Goal: Feedback & Contribution: Leave review/rating

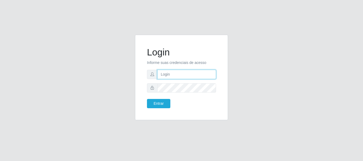
click at [181, 77] on input "text" at bounding box center [186, 74] width 59 height 9
type input "[EMAIL_ADDRESS][DOMAIN_NAME]"
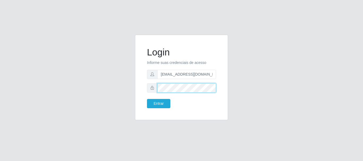
click at [147, 99] on button "Entrar" at bounding box center [158, 103] width 23 height 9
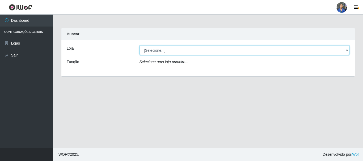
click at [174, 53] on select "[Selecione...] SuperFácil Atacado - Rodoviária" at bounding box center [244, 50] width 210 height 9
select select "400"
click at [139, 46] on select "[Selecione...] SuperFácil Atacado - Rodoviária" at bounding box center [244, 50] width 210 height 9
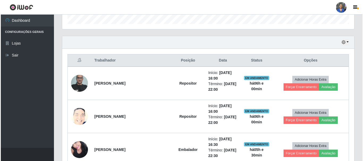
scroll to position [213, 0]
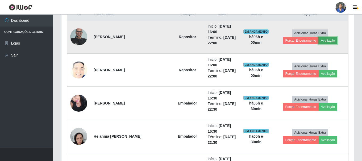
click at [318, 41] on button "Avaliação" at bounding box center [327, 40] width 19 height 7
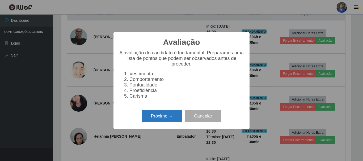
click at [178, 121] on button "Próximo →" at bounding box center [162, 116] width 40 height 12
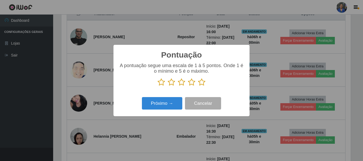
click at [203, 83] on icon at bounding box center [201, 82] width 7 height 8
click at [198, 86] on input "radio" at bounding box center [198, 86] width 0 height 0
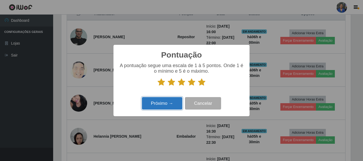
click at [178, 99] on button "Próximo →" at bounding box center [162, 103] width 40 height 12
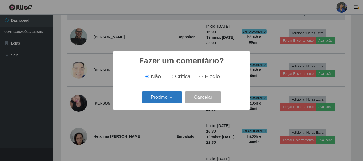
click at [167, 100] on button "Próximo →" at bounding box center [162, 97] width 40 height 12
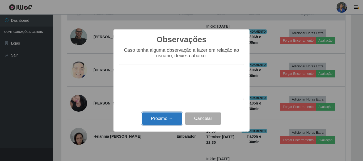
click at [173, 117] on button "Próximo →" at bounding box center [162, 119] width 40 height 12
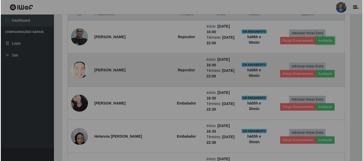
scroll to position [110, 292]
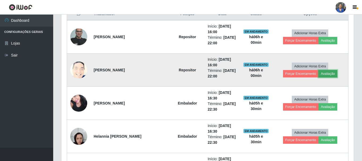
click at [318, 73] on button "Avaliação" at bounding box center [327, 73] width 19 height 7
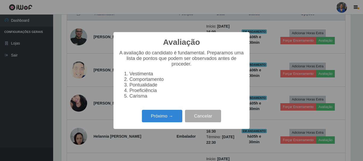
scroll to position [110, 289]
click at [154, 120] on button "Próximo →" at bounding box center [162, 116] width 40 height 12
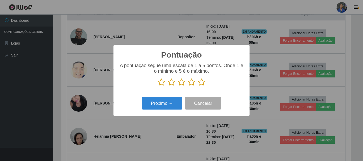
click at [203, 83] on icon at bounding box center [201, 82] width 7 height 8
click at [198, 86] on input "radio" at bounding box center [198, 86] width 0 height 0
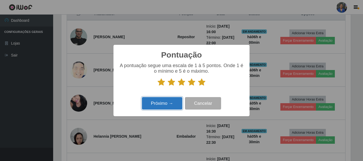
click at [174, 100] on button "Próximo →" at bounding box center [162, 103] width 40 height 12
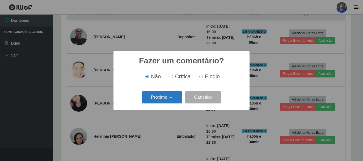
click at [172, 99] on button "Próximo →" at bounding box center [162, 97] width 40 height 12
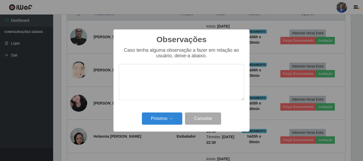
click at [172, 108] on div "Observações × Caso tenha alguma observação a fazer em relação ao usuário, deixe…" at bounding box center [181, 80] width 136 height 102
drag, startPoint x: 170, startPoint y: 122, endPoint x: 176, endPoint y: 104, distance: 18.8
click at [170, 120] on button "Próximo →" at bounding box center [162, 119] width 40 height 12
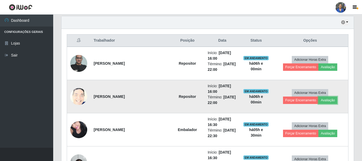
scroll to position [133, 0]
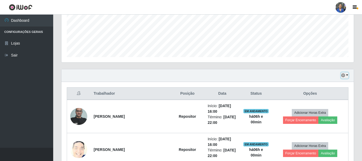
click at [347, 74] on button "button" at bounding box center [344, 76] width 7 height 6
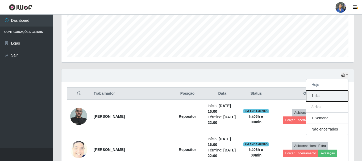
click at [317, 97] on button "1 dia" at bounding box center [327, 96] width 42 height 11
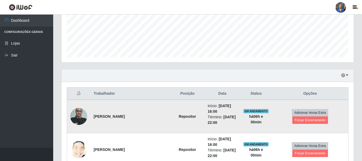
click at [344, 111] on td "Adicionar Horas Extra Forçar Encerramento" at bounding box center [310, 116] width 76 height 33
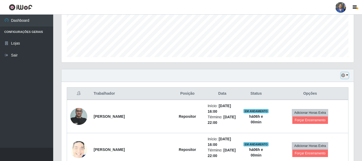
click at [345, 77] on icon "button" at bounding box center [343, 76] width 4 height 4
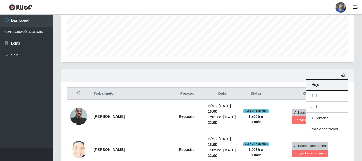
click at [321, 87] on button "Hoje" at bounding box center [327, 84] width 42 height 11
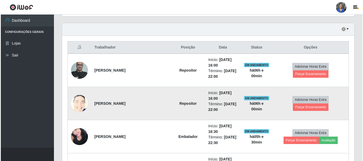
scroll to position [186, 0]
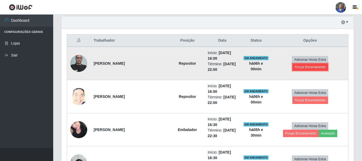
click at [324, 66] on button "Forçar Encerramento" at bounding box center [310, 66] width 36 height 7
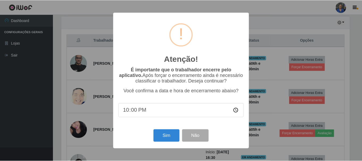
scroll to position [110, 289]
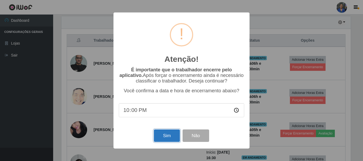
click at [157, 131] on button "Sim" at bounding box center [167, 136] width 26 height 12
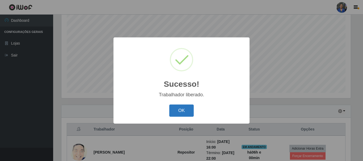
click at [183, 112] on button "OK" at bounding box center [181, 111] width 25 height 12
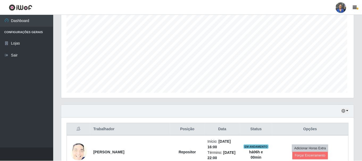
scroll to position [110, 292]
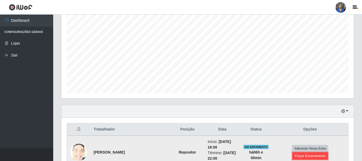
click at [317, 152] on button "Forçar Encerramento" at bounding box center [310, 155] width 36 height 7
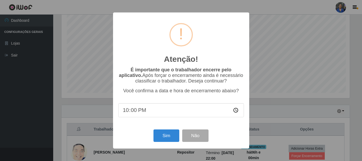
scroll to position [0, 0]
click at [160, 137] on button "Sim" at bounding box center [167, 136] width 26 height 12
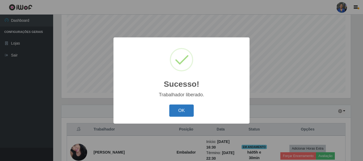
click at [180, 108] on button "OK" at bounding box center [181, 111] width 25 height 12
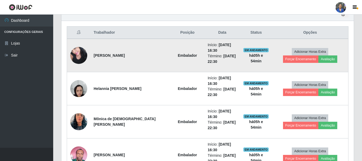
scroll to position [203, 0]
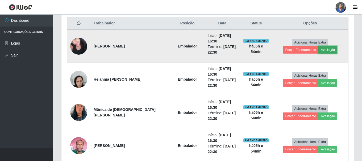
click at [318, 50] on button "Avaliação" at bounding box center [327, 49] width 19 height 7
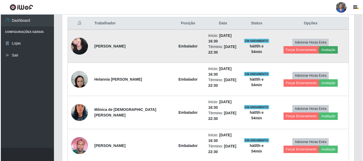
scroll to position [110, 289]
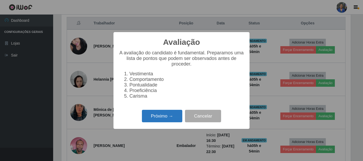
click at [156, 114] on button "Próximo →" at bounding box center [162, 116] width 40 height 12
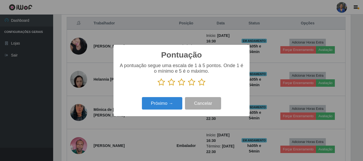
drag, startPoint x: 204, startPoint y: 82, endPoint x: 165, endPoint y: 118, distance: 53.0
click at [204, 82] on icon at bounding box center [201, 82] width 7 height 8
click at [198, 86] on input "radio" at bounding box center [198, 86] width 0 height 0
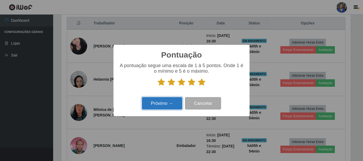
click at [165, 103] on button "Próximo →" at bounding box center [162, 103] width 40 height 12
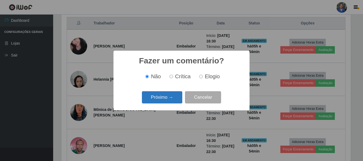
click at [164, 104] on div "Fazer um comentário? × Não Crítica Elogio Próximo → Cancelar" at bounding box center [181, 81] width 136 height 60
click at [164, 98] on button "Próximo →" at bounding box center [162, 97] width 40 height 12
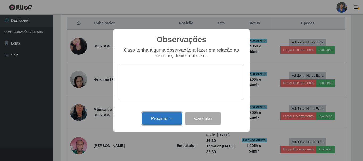
click at [160, 118] on button "Próximo →" at bounding box center [162, 119] width 40 height 12
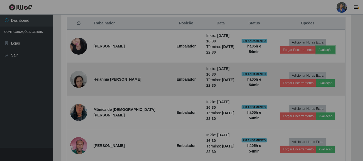
scroll to position [110, 292]
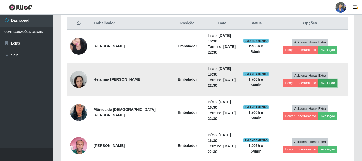
click at [318, 85] on button "Avaliação" at bounding box center [327, 82] width 19 height 7
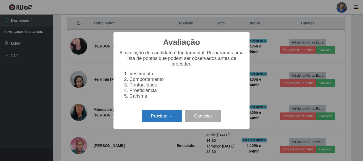
click at [172, 118] on button "Próximo →" at bounding box center [162, 116] width 40 height 12
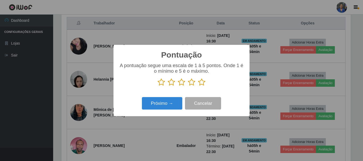
scroll to position [265551, 265372]
click at [203, 82] on icon at bounding box center [201, 82] width 7 height 8
click at [198, 86] on input "radio" at bounding box center [198, 86] width 0 height 0
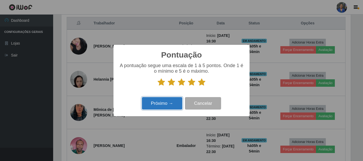
click at [158, 102] on button "Próximo →" at bounding box center [162, 103] width 40 height 12
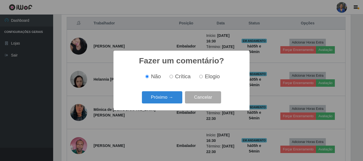
click at [158, 102] on button "Próximo →" at bounding box center [162, 97] width 40 height 12
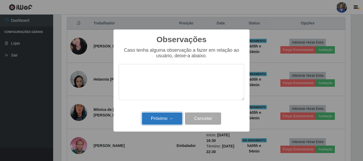
click at [158, 118] on button "Próximo →" at bounding box center [162, 119] width 40 height 12
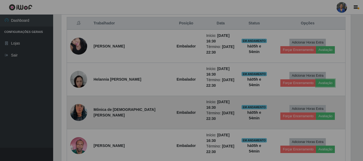
scroll to position [110, 292]
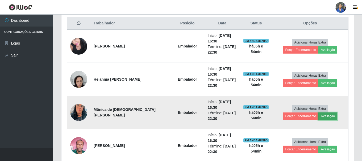
click at [318, 119] on button "Avaliação" at bounding box center [327, 116] width 19 height 7
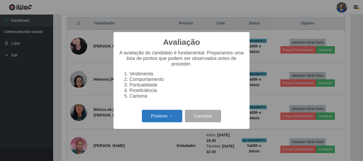
click at [173, 119] on button "Próximo →" at bounding box center [162, 116] width 40 height 12
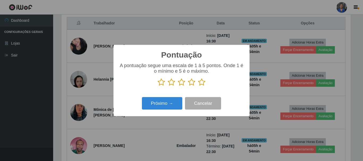
scroll to position [265551, 265372]
drag, startPoint x: 201, startPoint y: 80, endPoint x: 171, endPoint y: 101, distance: 37.1
click at [202, 80] on icon at bounding box center [201, 82] width 7 height 8
click at [198, 86] on input "radio" at bounding box center [198, 86] width 0 height 0
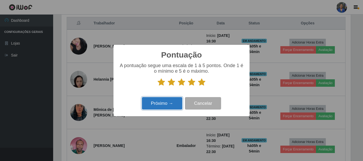
click at [168, 103] on button "Próximo →" at bounding box center [162, 103] width 40 height 12
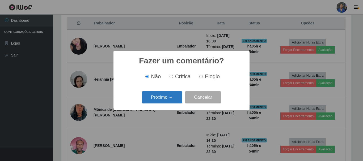
click at [167, 102] on button "Próximo →" at bounding box center [162, 97] width 40 height 12
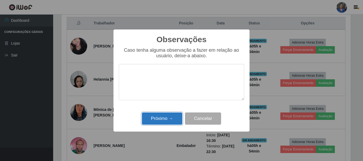
click at [162, 123] on button "Próximo →" at bounding box center [162, 119] width 40 height 12
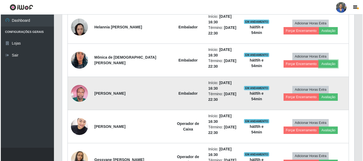
scroll to position [256, 0]
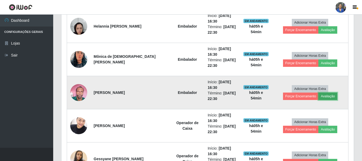
click at [318, 99] on button "Avaliação" at bounding box center [327, 96] width 19 height 7
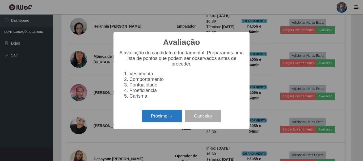
click at [159, 116] on button "Próximo →" at bounding box center [162, 116] width 40 height 12
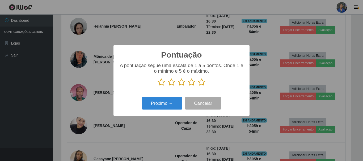
scroll to position [265551, 265372]
click at [201, 83] on icon at bounding box center [201, 82] width 7 height 8
click at [198, 86] on input "radio" at bounding box center [198, 86] width 0 height 0
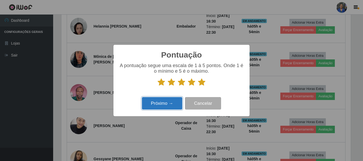
click at [166, 104] on button "Próximo →" at bounding box center [162, 103] width 40 height 12
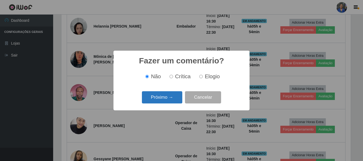
click at [166, 100] on button "Próximo →" at bounding box center [162, 97] width 40 height 12
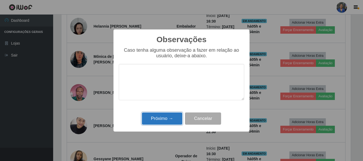
click at [158, 119] on button "Próximo →" at bounding box center [162, 119] width 40 height 12
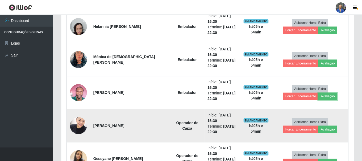
scroll to position [110, 292]
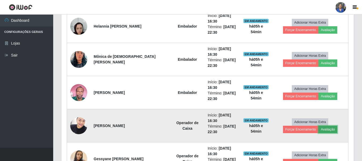
click at [318, 130] on button "Avaliação" at bounding box center [327, 129] width 19 height 7
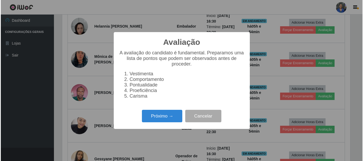
scroll to position [110, 289]
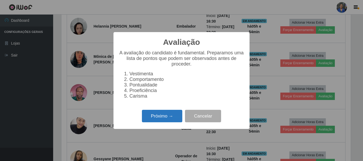
click at [163, 122] on button "Próximo →" at bounding box center [162, 116] width 40 height 12
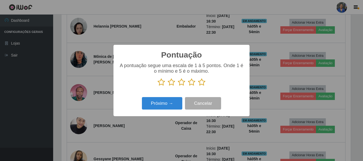
click at [205, 85] on icon at bounding box center [201, 82] width 7 height 8
click at [198, 86] on input "radio" at bounding box center [198, 86] width 0 height 0
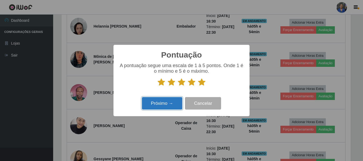
click at [176, 101] on button "Próximo →" at bounding box center [162, 103] width 40 height 12
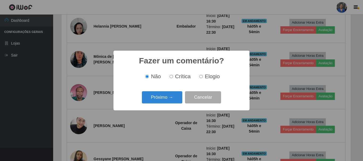
click at [170, 105] on div "Fazer um comentário? × Não Crítica Elogio Próximo → Cancelar" at bounding box center [181, 81] width 136 height 60
click at [170, 101] on button "Próximo →" at bounding box center [162, 97] width 40 height 12
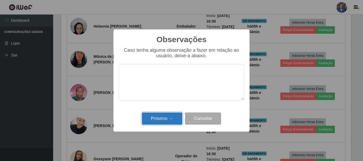
click at [170, 116] on button "Próximo →" at bounding box center [162, 119] width 40 height 12
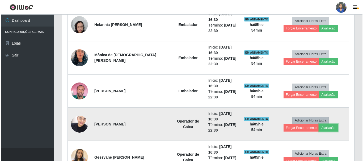
scroll to position [283, 0]
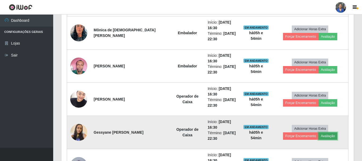
click at [318, 134] on button "Avaliação" at bounding box center [327, 136] width 19 height 7
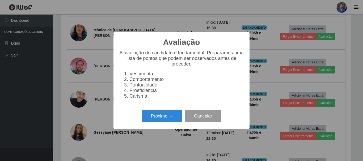
scroll to position [265551, 265372]
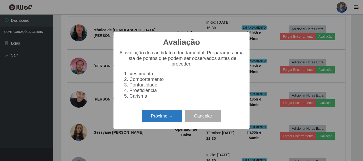
click at [146, 118] on button "Próximo →" at bounding box center [162, 116] width 40 height 12
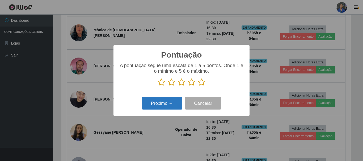
drag, startPoint x: 201, startPoint y: 83, endPoint x: 167, endPoint y: 101, distance: 37.9
click at [201, 83] on icon at bounding box center [201, 82] width 7 height 8
click at [198, 86] on input "radio" at bounding box center [198, 86] width 0 height 0
click at [166, 102] on button "Próximo →" at bounding box center [162, 103] width 40 height 12
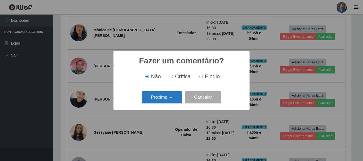
click at [167, 98] on button "Próximo →" at bounding box center [162, 97] width 40 height 12
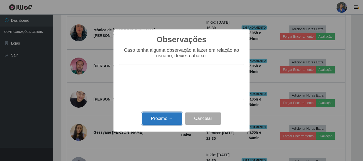
click at [164, 121] on button "Próximo →" at bounding box center [162, 119] width 40 height 12
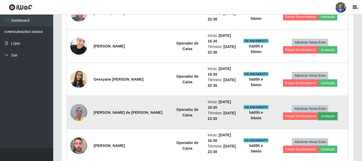
click at [318, 115] on button "Avaliação" at bounding box center [327, 116] width 19 height 7
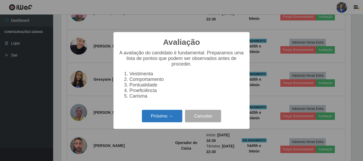
click at [158, 115] on button "Próximo →" at bounding box center [162, 116] width 40 height 12
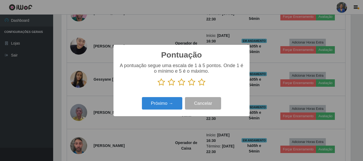
click at [202, 88] on div "A pontuação segue uma escala de 1 à 5 pontos. Onde 1 é o mínimo e 5 é o máximo." at bounding box center [181, 77] width 125 height 28
click at [200, 83] on icon at bounding box center [201, 82] width 7 height 8
click at [198, 86] on input "radio" at bounding box center [198, 86] width 0 height 0
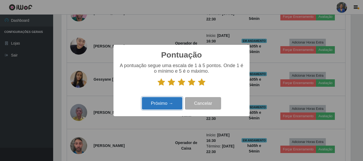
click at [164, 99] on button "Próximo →" at bounding box center [162, 103] width 40 height 12
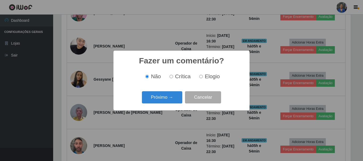
click at [164, 99] on button "Próximo →" at bounding box center [162, 97] width 40 height 12
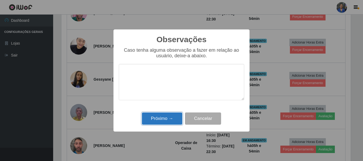
click at [158, 121] on button "Próximo →" at bounding box center [162, 119] width 40 height 12
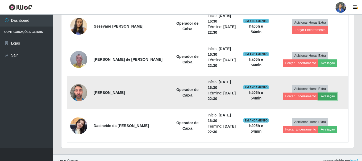
click at [318, 99] on button "Avaliação" at bounding box center [327, 96] width 19 height 7
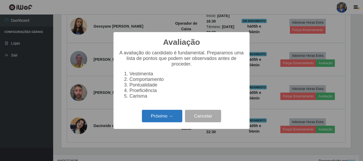
click at [167, 116] on button "Próximo →" at bounding box center [162, 116] width 40 height 12
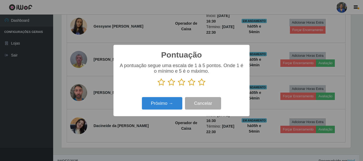
click at [203, 84] on icon at bounding box center [201, 82] width 7 height 8
click at [198, 86] on input "radio" at bounding box center [198, 86] width 0 height 0
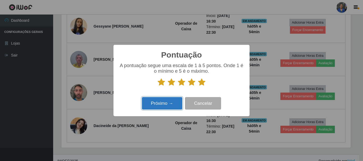
click at [154, 101] on button "Próximo →" at bounding box center [162, 103] width 40 height 12
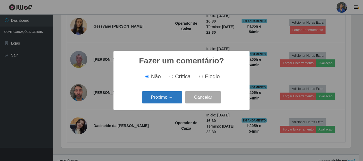
click at [154, 100] on button "Próximo →" at bounding box center [162, 97] width 40 height 12
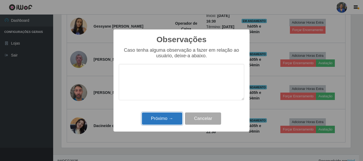
click at [154, 125] on button "Próximo →" at bounding box center [162, 119] width 40 height 12
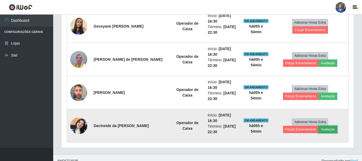
click at [318, 128] on button "Avaliação" at bounding box center [327, 129] width 19 height 7
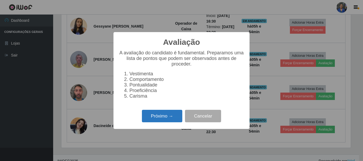
click at [166, 115] on button "Próximo →" at bounding box center [162, 116] width 40 height 12
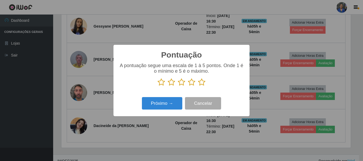
click at [205, 82] on icon at bounding box center [201, 82] width 7 height 8
click at [198, 86] on input "radio" at bounding box center [198, 86] width 0 height 0
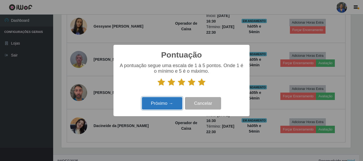
click at [165, 101] on button "Próximo →" at bounding box center [162, 103] width 40 height 12
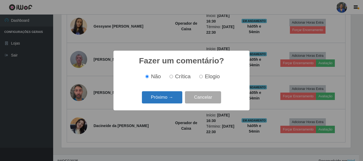
click at [169, 94] on button "Próximo →" at bounding box center [162, 97] width 40 height 12
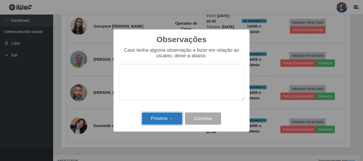
click at [163, 116] on button "Próximo →" at bounding box center [162, 119] width 40 height 12
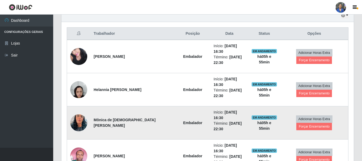
scroll to position [160, 0]
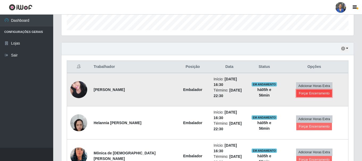
click at [307, 94] on button "Forçar Encerramento" at bounding box center [314, 93] width 36 height 7
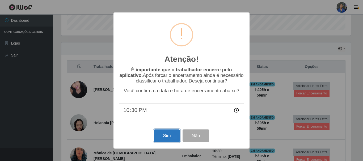
click at [172, 135] on button "Sim" at bounding box center [167, 136] width 26 height 12
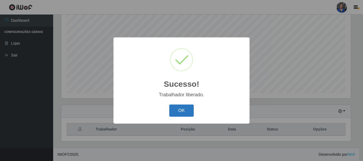
click at [184, 109] on button "OK" at bounding box center [181, 111] width 25 height 12
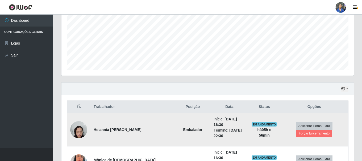
scroll to position [150, 0]
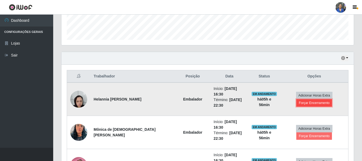
click at [306, 99] on button "Forçar Encerramento" at bounding box center [314, 102] width 36 height 7
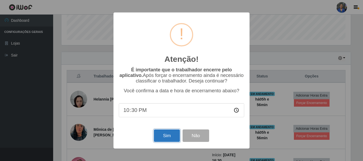
click at [172, 134] on button "Sim" at bounding box center [167, 136] width 26 height 12
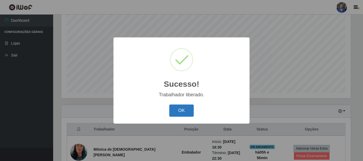
click at [181, 105] on button "OK" at bounding box center [181, 111] width 25 height 12
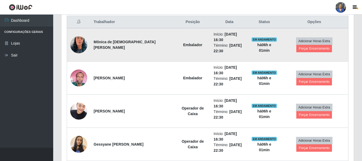
scroll to position [131, 0]
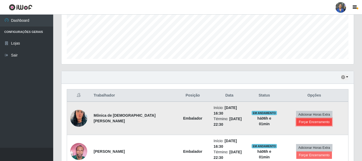
click at [307, 119] on button "Forçar Encerramento" at bounding box center [314, 121] width 36 height 7
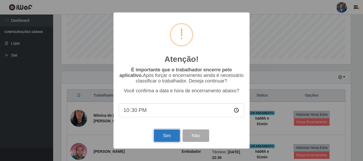
click at [164, 142] on button "Sim" at bounding box center [167, 136] width 26 height 12
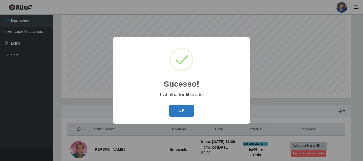
click at [177, 110] on button "OK" at bounding box center [181, 111] width 25 height 12
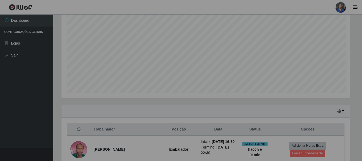
scroll to position [110, 292]
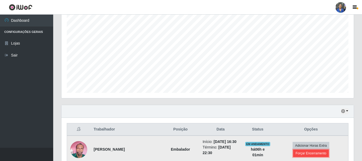
click at [302, 151] on button "Forçar Encerramento" at bounding box center [311, 153] width 36 height 7
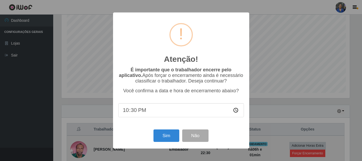
scroll to position [110, 289]
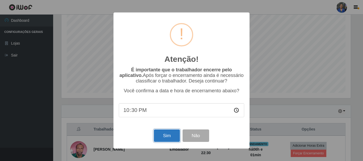
click at [161, 138] on button "Sim" at bounding box center [167, 136] width 26 height 12
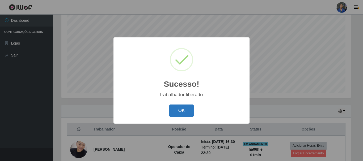
click at [180, 110] on button "OK" at bounding box center [181, 111] width 25 height 12
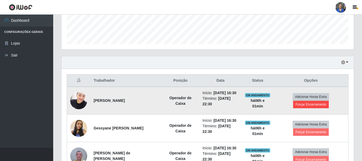
scroll to position [150, 0]
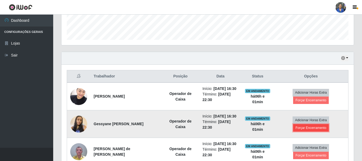
click at [315, 130] on button "Forçar Encerramento" at bounding box center [311, 127] width 36 height 7
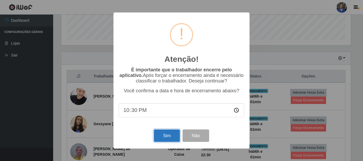
click at [163, 142] on button "Sim" at bounding box center [167, 136] width 26 height 12
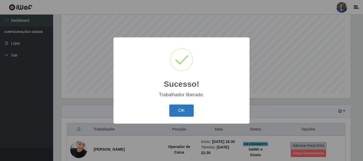
click at [188, 113] on button "OK" at bounding box center [181, 111] width 25 height 12
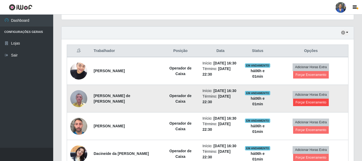
scroll to position [177, 0]
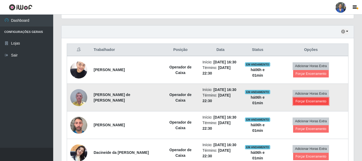
click at [311, 102] on button "Forçar Encerramento" at bounding box center [311, 101] width 36 height 7
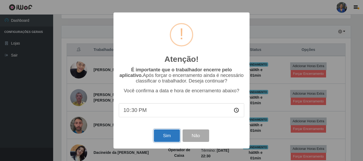
click at [166, 134] on button "Sim" at bounding box center [167, 136] width 26 height 12
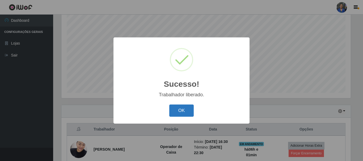
click at [174, 109] on button "OK" at bounding box center [181, 111] width 25 height 12
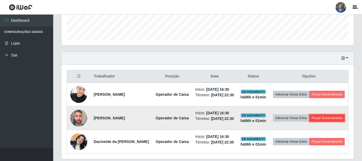
click at [309, 122] on button "Forçar Encerramento" at bounding box center [327, 117] width 36 height 7
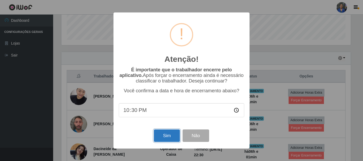
click at [168, 133] on button "Sim" at bounding box center [167, 136] width 26 height 12
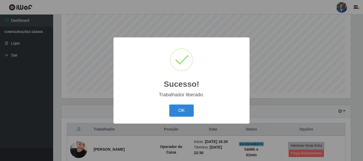
drag, startPoint x: 175, startPoint y: 111, endPoint x: 179, endPoint y: 111, distance: 3.5
click at [176, 111] on button "OK" at bounding box center [181, 111] width 25 height 12
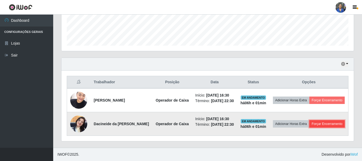
click at [322, 122] on button "Forçar Encerramento" at bounding box center [327, 123] width 36 height 7
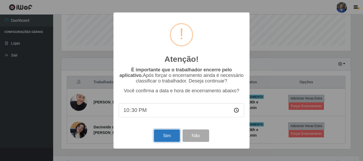
click at [170, 137] on button "Sim" at bounding box center [167, 136] width 26 height 12
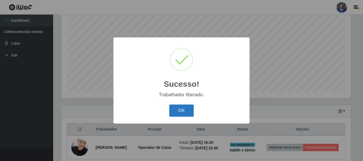
click at [181, 112] on button "OK" at bounding box center [181, 111] width 25 height 12
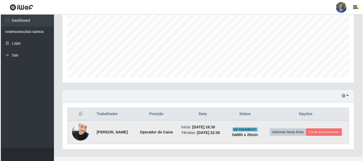
scroll to position [121, 0]
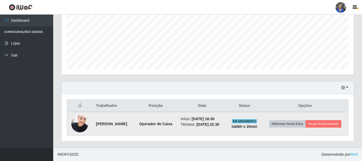
click at [330, 128] on td "Adicionar Horas Extra Forçar Encerramento" at bounding box center [305, 124] width 86 height 24
click at [324, 124] on button "Forçar Encerramento" at bounding box center [323, 123] width 36 height 7
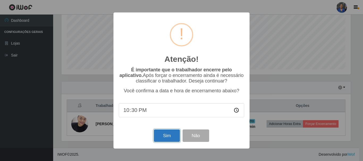
click at [162, 132] on button "Sim" at bounding box center [167, 136] width 26 height 12
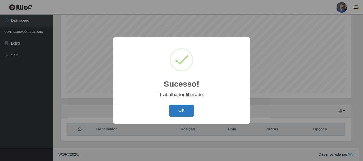
click at [188, 110] on button "OK" at bounding box center [181, 111] width 25 height 12
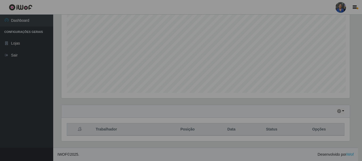
scroll to position [110, 292]
